Goal: Task Accomplishment & Management: Use online tool/utility

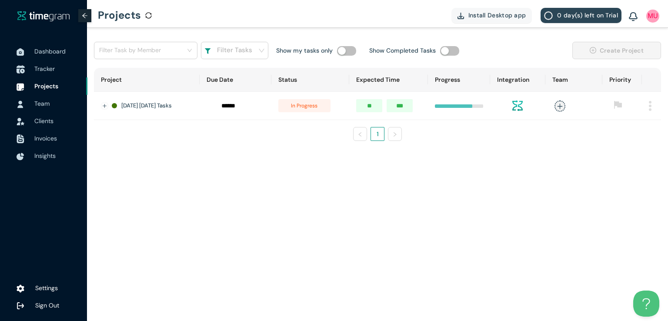
click at [40, 69] on span "Tracker" at bounding box center [44, 69] width 20 height 8
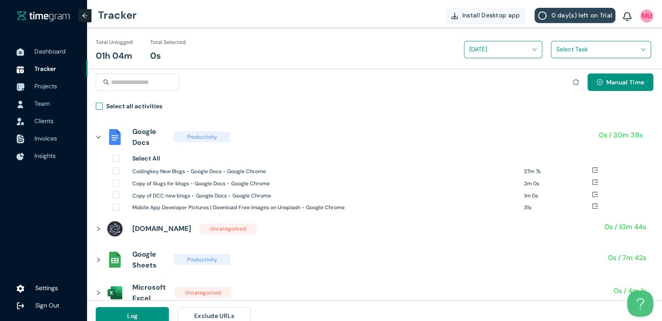
click at [103, 107] on span "Select all activities" at bounding box center [134, 107] width 63 height 13
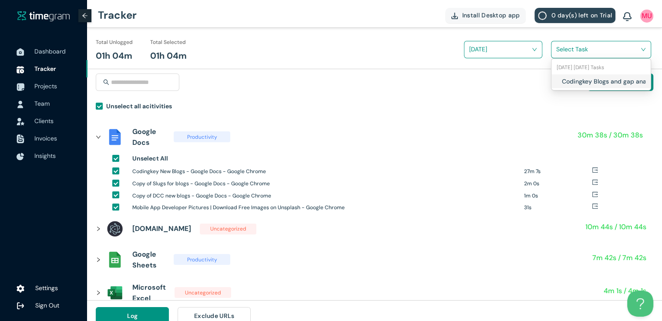
click at [556, 54] on input "search" at bounding box center [598, 49] width 84 height 13
click at [562, 86] on h1 "Codingkey Blogs and gap analysis" at bounding box center [613, 82] width 102 height 10
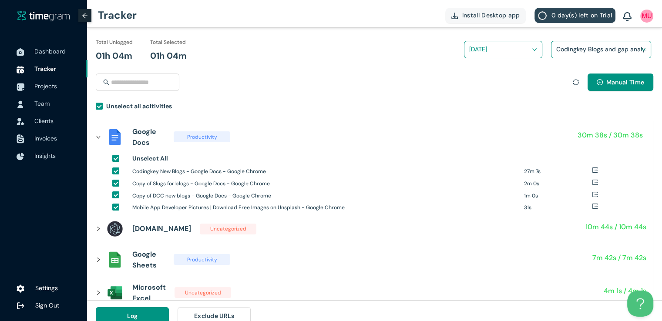
scroll to position [10, 0]
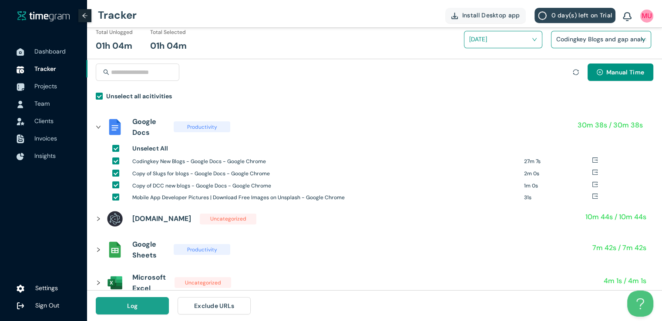
click at [146, 305] on button "Log" at bounding box center [132, 305] width 73 height 17
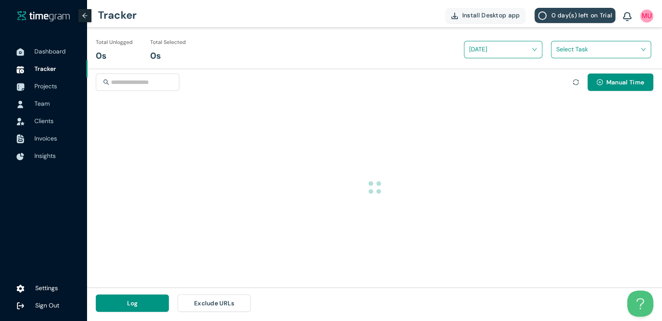
scroll to position [0, 0]
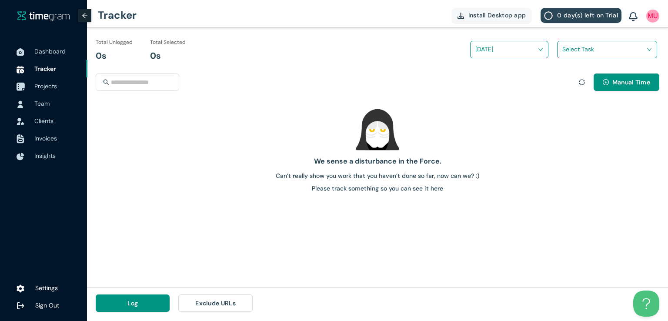
click at [37, 90] on span "Projects" at bounding box center [45, 86] width 23 height 8
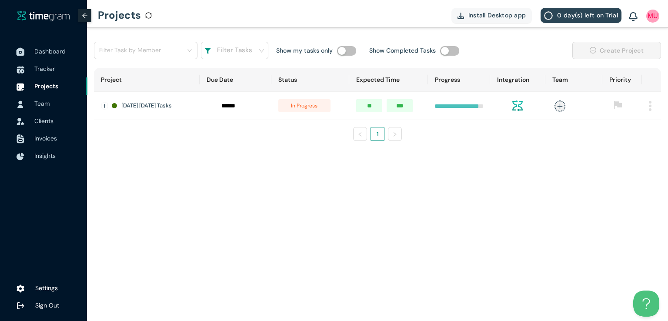
click at [44, 49] on span "Dashboard" at bounding box center [49, 51] width 31 height 8
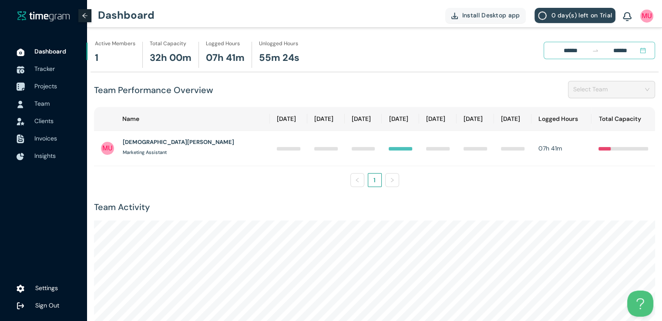
click at [44, 83] on span "Projects" at bounding box center [45, 86] width 23 height 8
